Goal: Check status: Check status

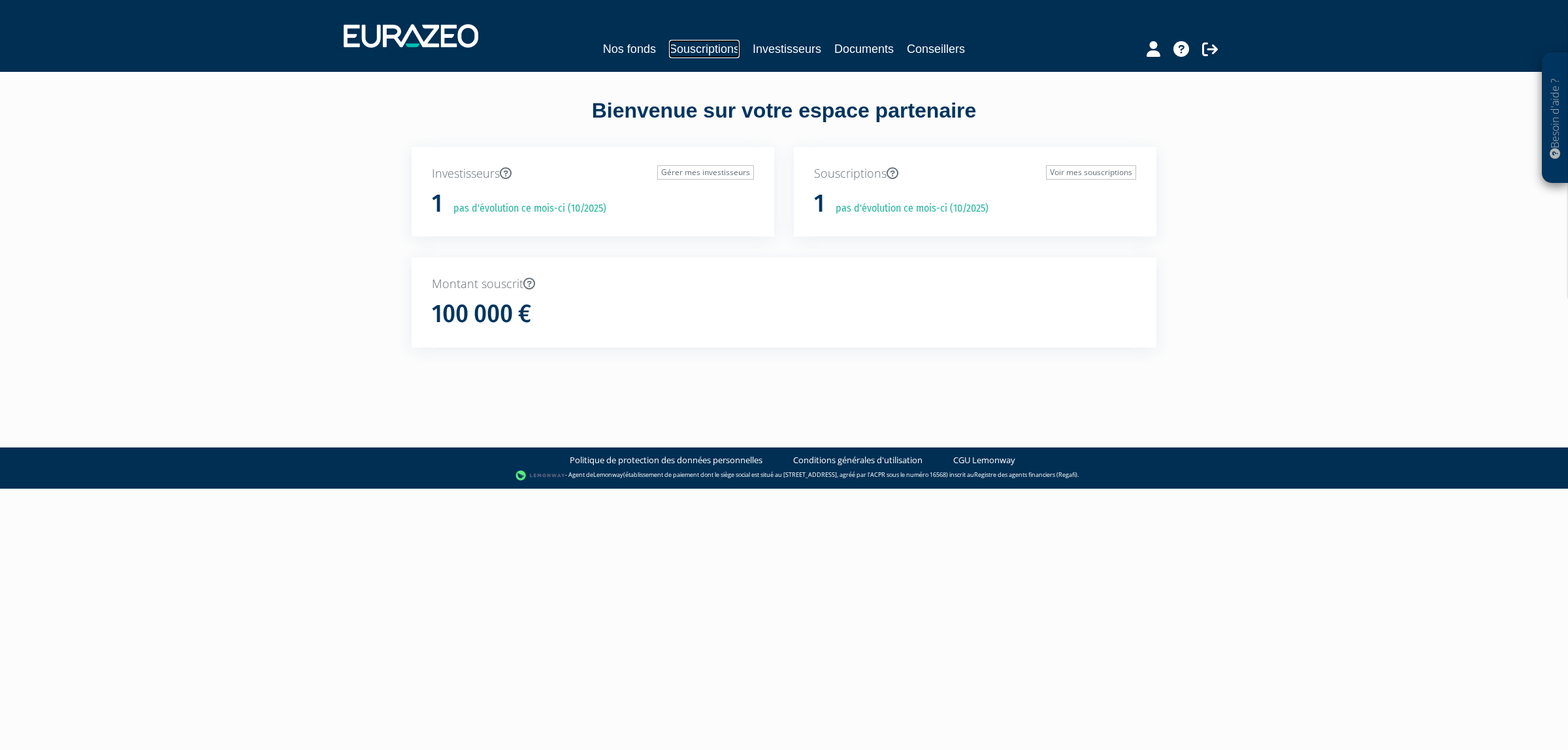
click at [680, 46] on link "Souscriptions" at bounding box center [704, 49] width 71 height 18
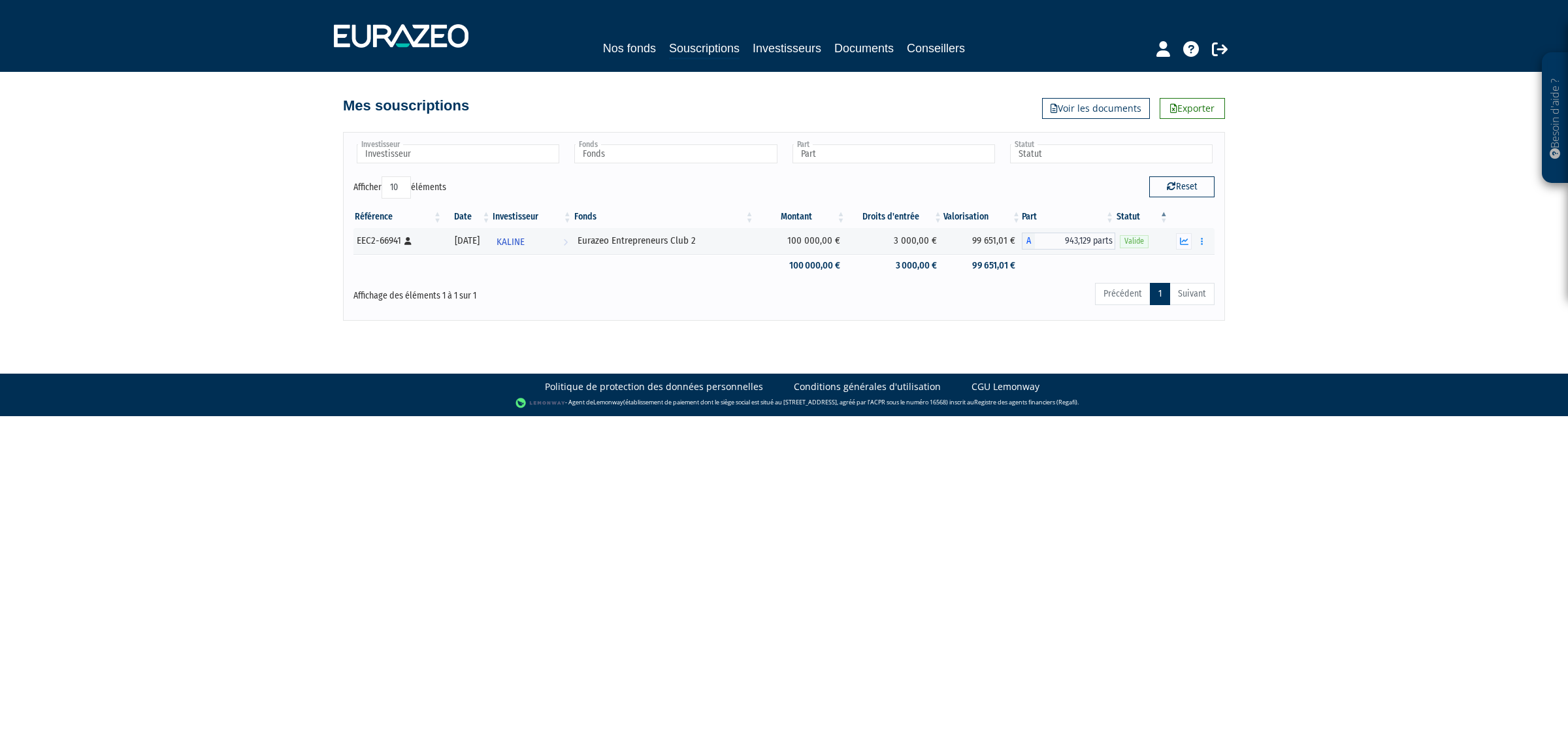
drag, startPoint x: 1096, startPoint y: 236, endPoint x: 670, endPoint y: 183, distance: 429.3
click at [891, 222] on table "Référence Date Investisseur Fonds Montant Droits d'entrée Valorisation Part Sta…" at bounding box center [784, 241] width 861 height 71
drag, startPoint x: 538, startPoint y: 413, endPoint x: 500, endPoint y: 588, distance: 179.1
click at [515, 416] on html "Besoin d'aide ? × J'ai besoin d'aide Si vous avez une question à propos du fonc…" at bounding box center [784, 208] width 1568 height 416
click at [494, 416] on html "Besoin d'aide ? × J'ai besoin d'aide Si vous avez une question à propos du fonc…" at bounding box center [784, 208] width 1568 height 416
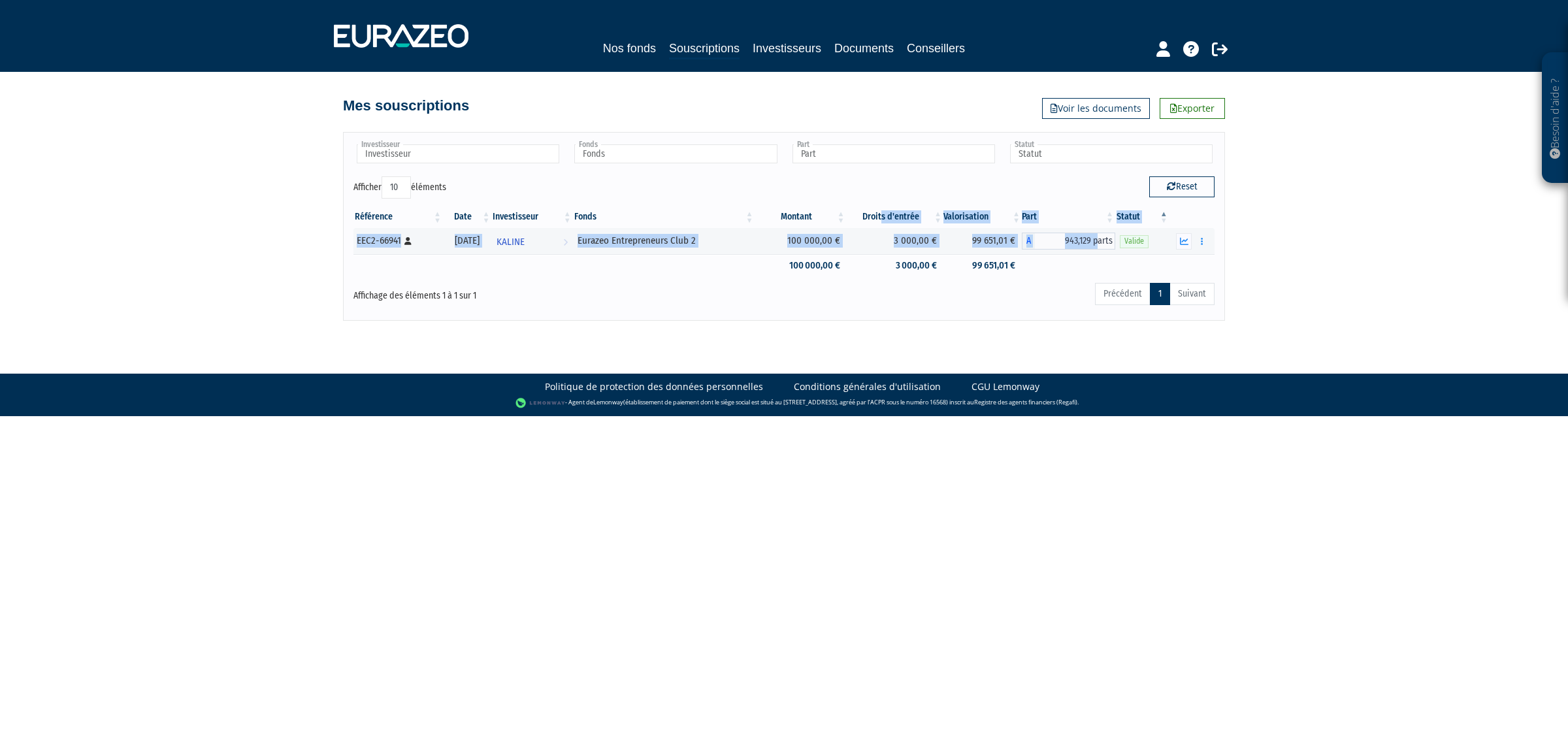
click at [795, 356] on body "Besoin d'aide ? × J'ai besoin d'aide Si vous avez une question à propos du fonc…" at bounding box center [784, 208] width 1568 height 416
click at [138, 416] on html "Besoin d'aide ? × J'ai besoin d'aide Si vous avez une question à propos du fonc…" at bounding box center [784, 208] width 1568 height 416
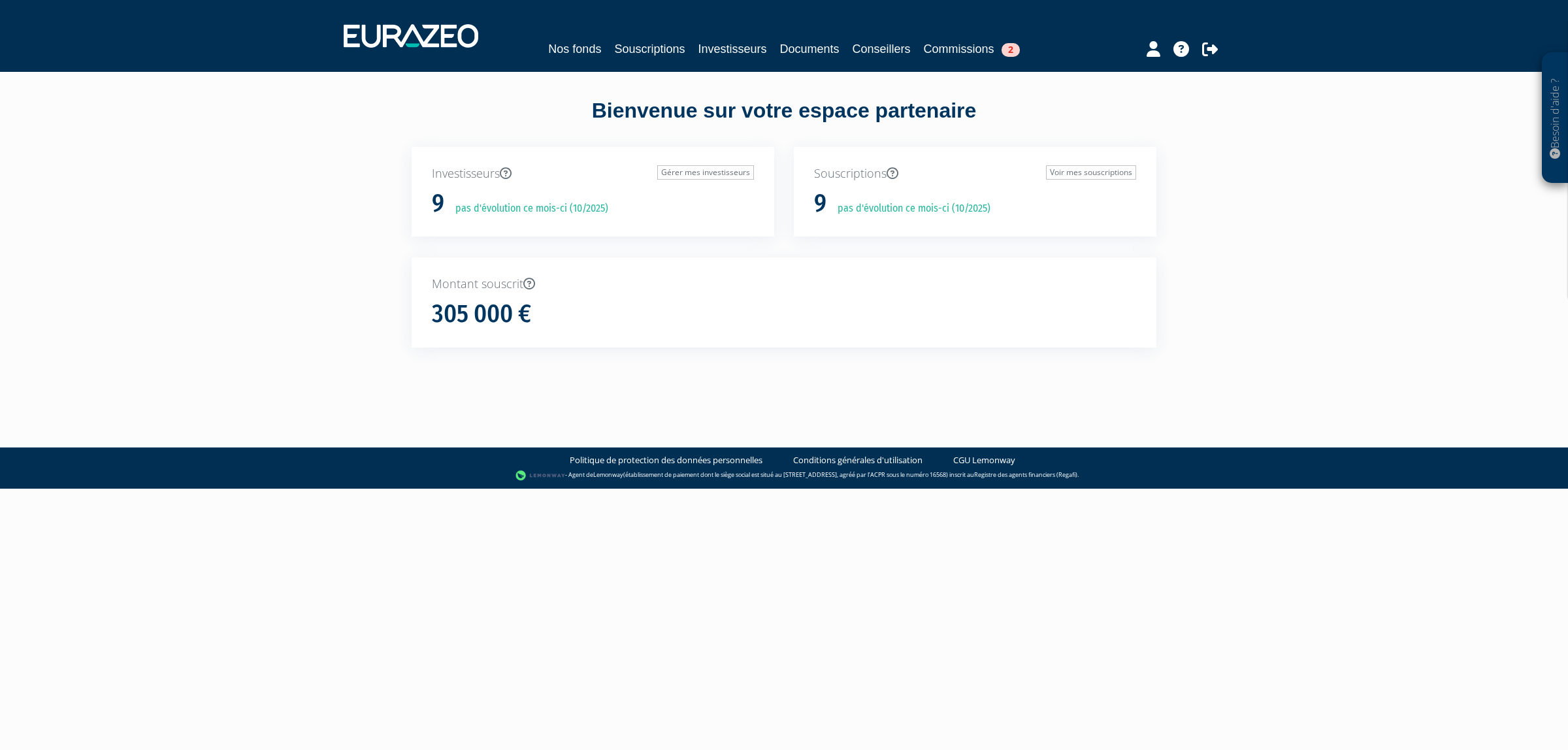
click at [622, 61] on nav "Nos fonds Souscriptions Investisseurs Documents Conseillers Commissions 2" at bounding box center [784, 36] width 1568 height 71
click at [622, 46] on link "Souscriptions" at bounding box center [650, 49] width 71 height 18
click at [636, 50] on link "Souscriptions" at bounding box center [650, 49] width 71 height 18
click at [675, 51] on link "Souscriptions" at bounding box center [704, 49] width 71 height 18
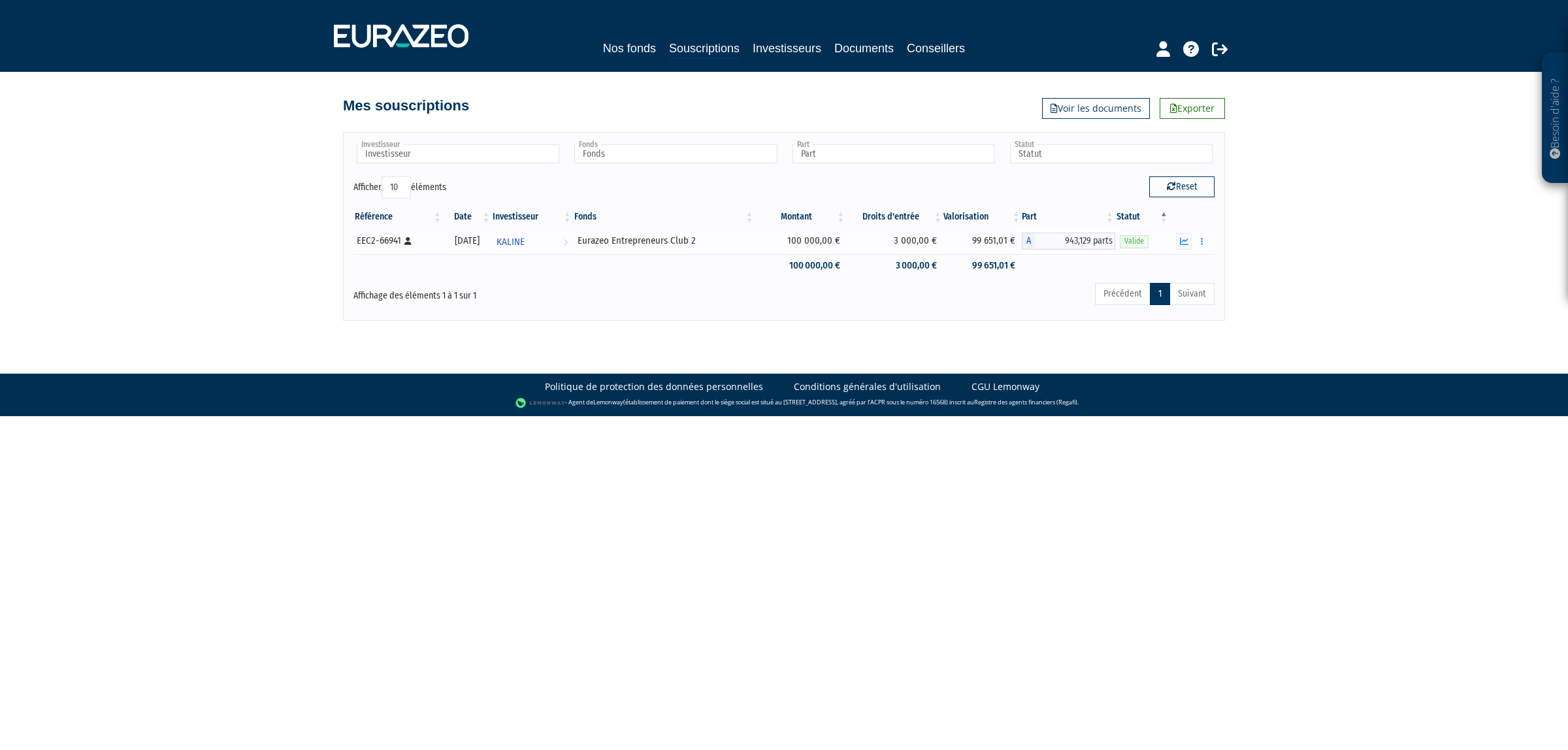
drag, startPoint x: 469, startPoint y: 235, endPoint x: 365, endPoint y: 232, distance: 104.0
click at [365, 229] on tr "EEC2-66941 [Français] Personne physique 30/09/2024 KALINE Voir l'investisseur E…" at bounding box center [784, 240] width 861 height 26
click at [824, 350] on body "Besoin d'aide ? × J'ai besoin d'aide Si vous avez une question à propos du fonc…" at bounding box center [784, 208] width 1568 height 416
drag, startPoint x: 1060, startPoint y: 263, endPoint x: 903, endPoint y: 269, distance: 157.1
click at [903, 269] on tr "100 000,00 € 3 000,00 € 99 651,01 €" at bounding box center [784, 266] width 861 height 23
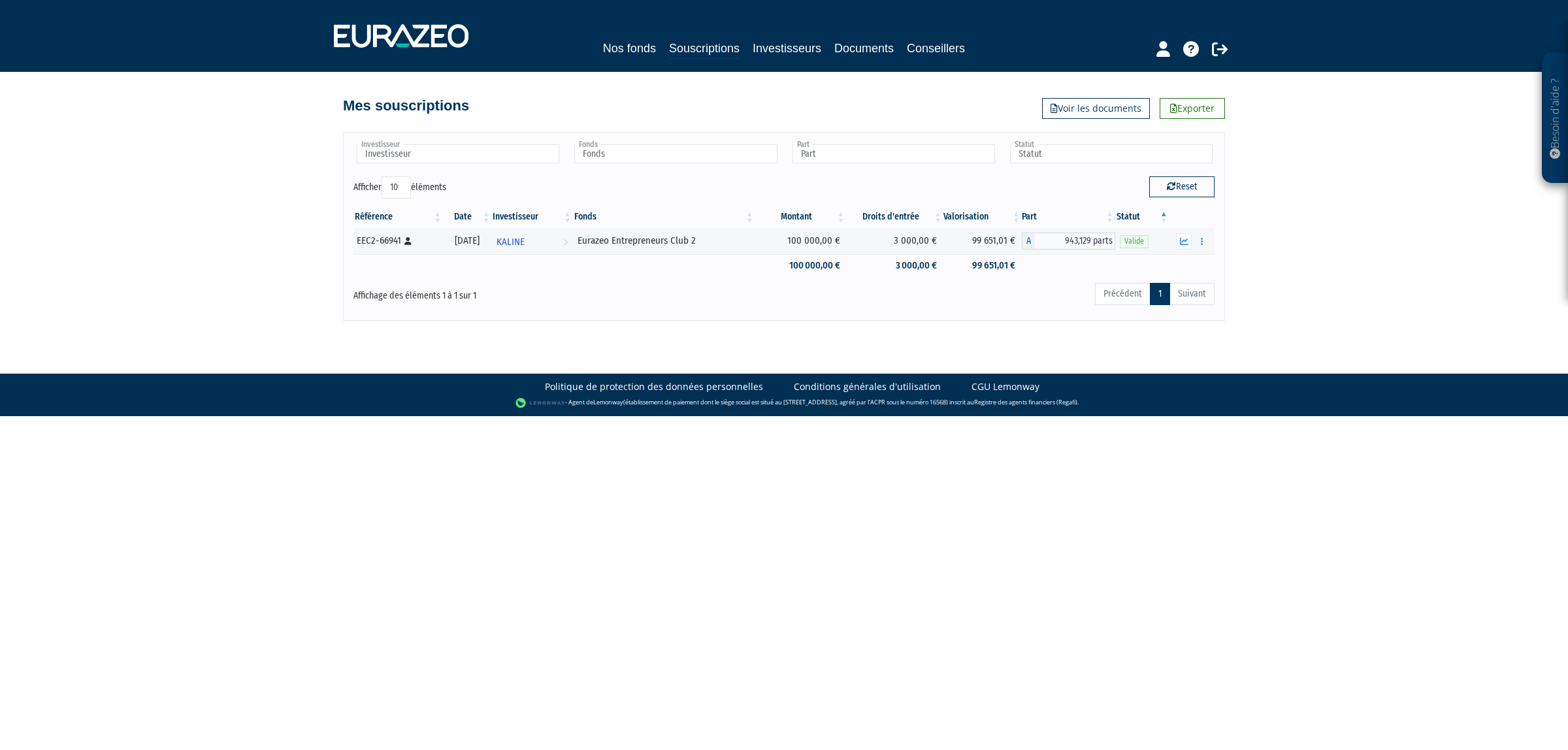
click at [887, 296] on div "Précédent 1 Suivant" at bounding box center [968, 296] width 494 height 29
